Goal: Navigation & Orientation: Find specific page/section

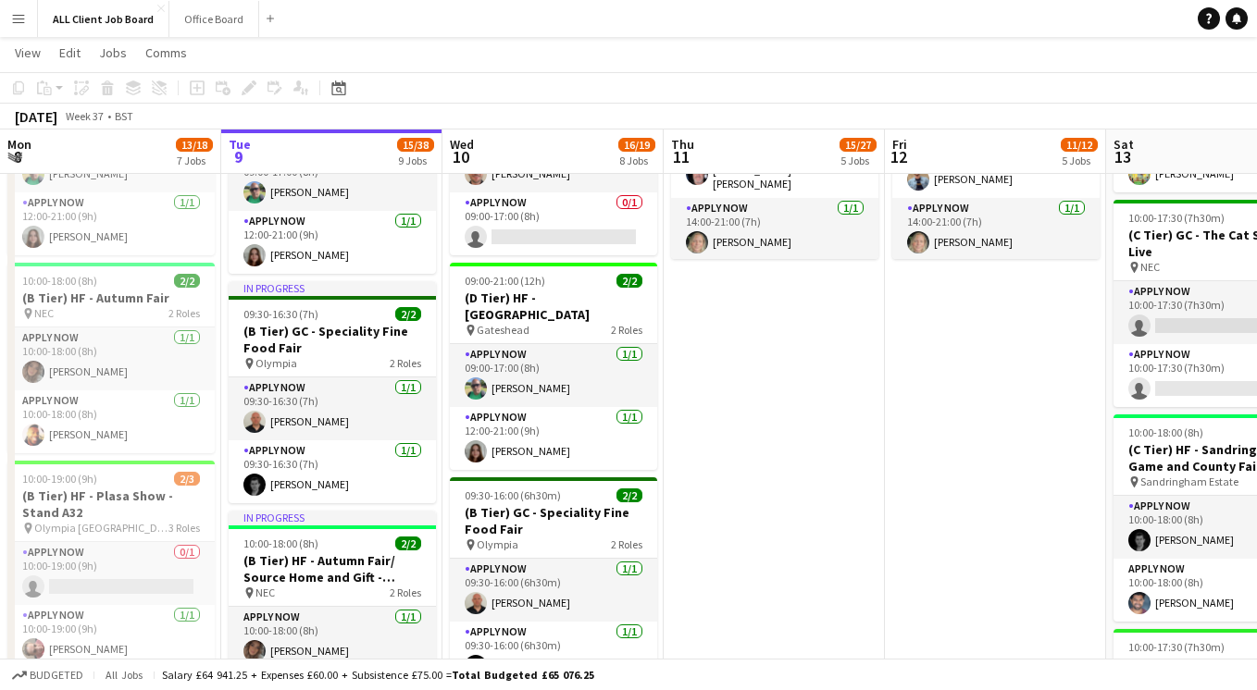
scroll to position [7365, 0]
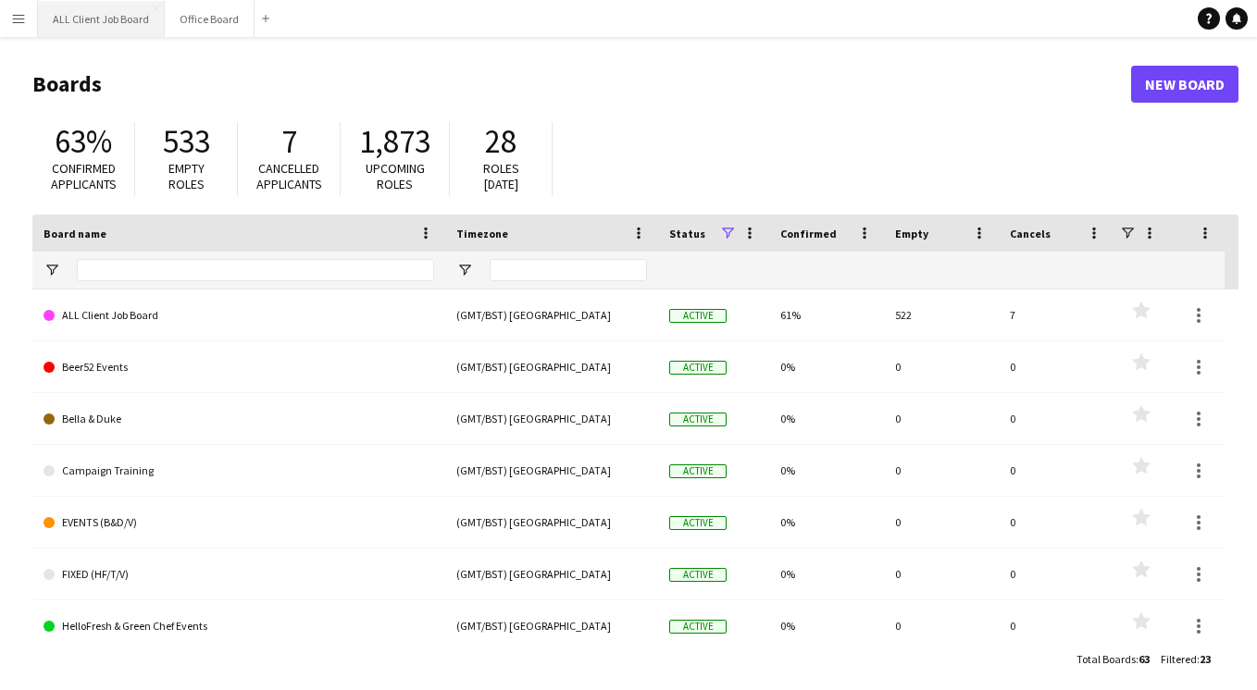
click at [97, 24] on button "ALL Client Job Board Close" at bounding box center [101, 19] width 127 height 36
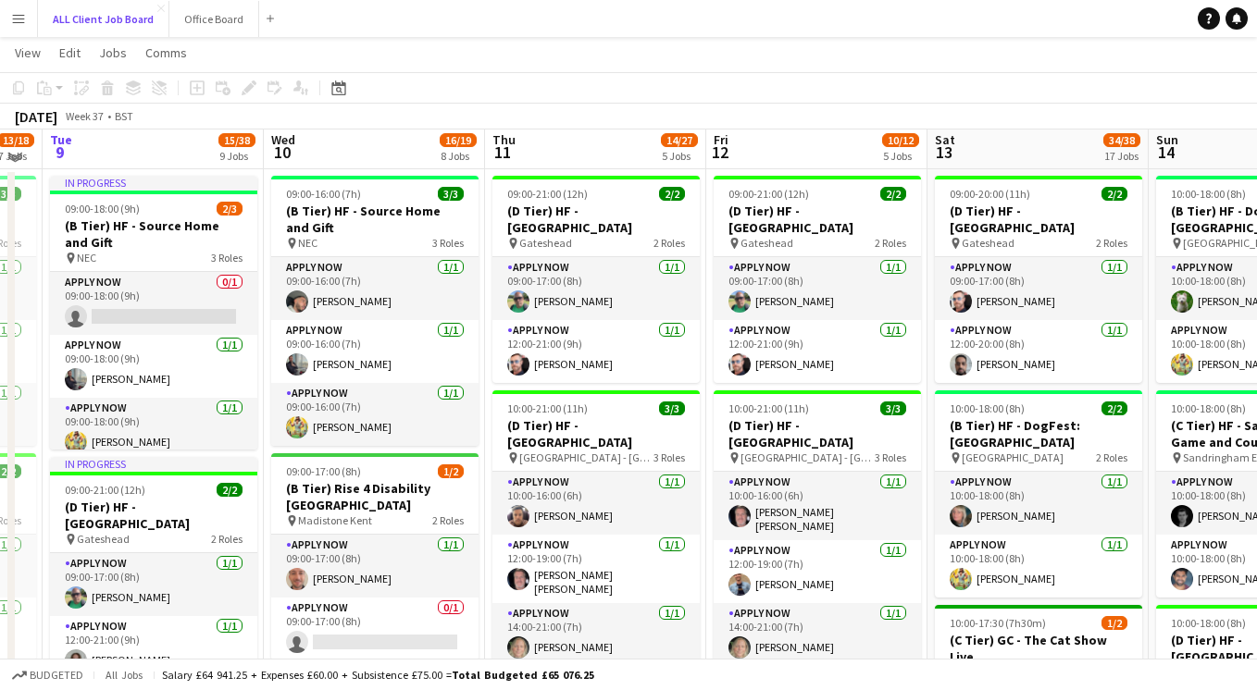
scroll to position [749, 0]
